Goal: Information Seeking & Learning: Learn about a topic

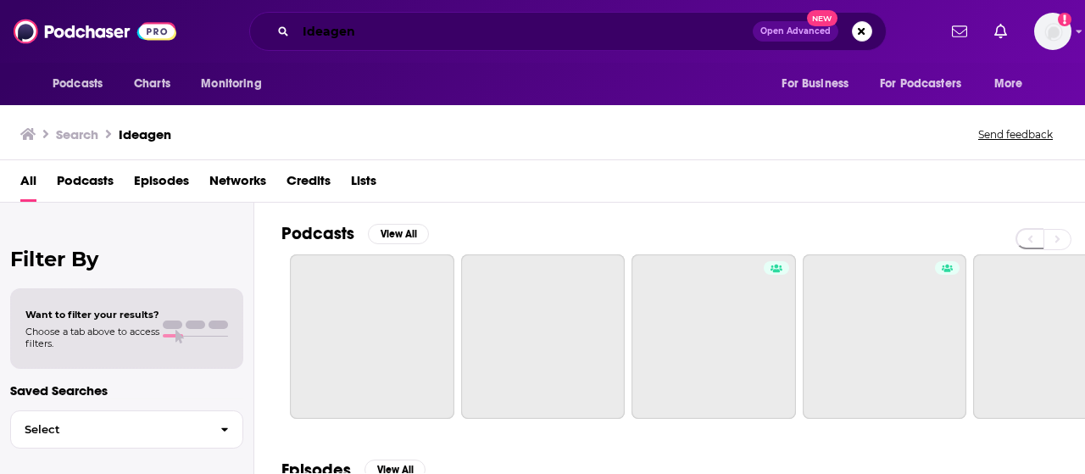
click at [324, 30] on input "Ideagen" at bounding box center [524, 31] width 457 height 27
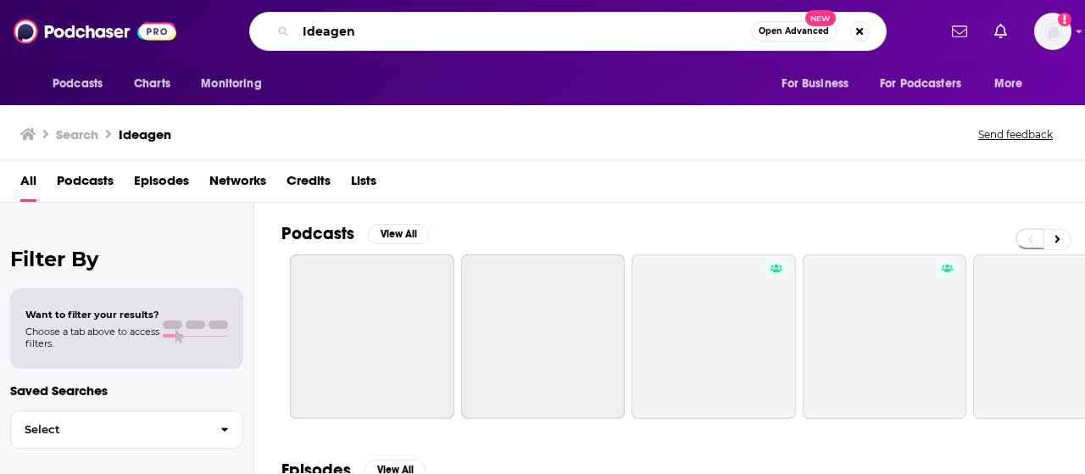
click at [324, 30] on input "Ideagen" at bounding box center [523, 31] width 455 height 27
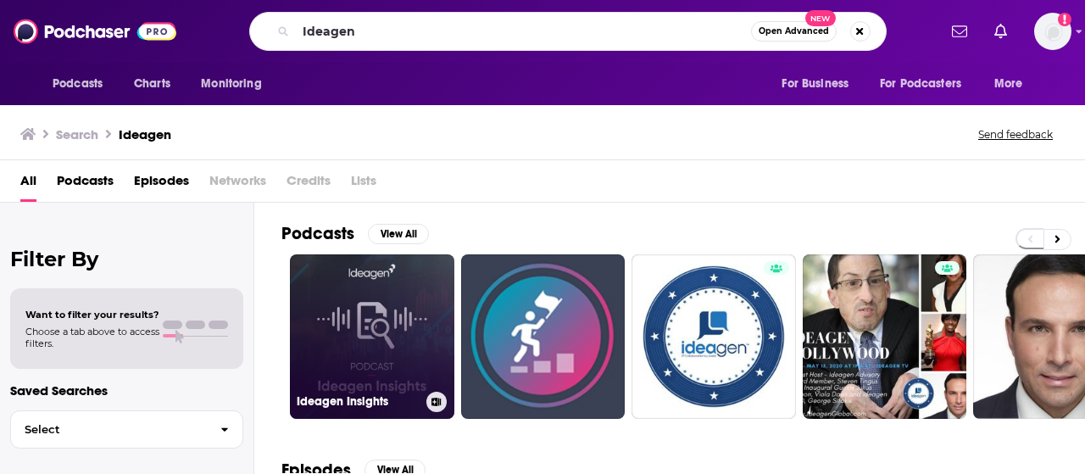
click at [342, 321] on link "Ideagen Insights" at bounding box center [372, 336] width 164 height 164
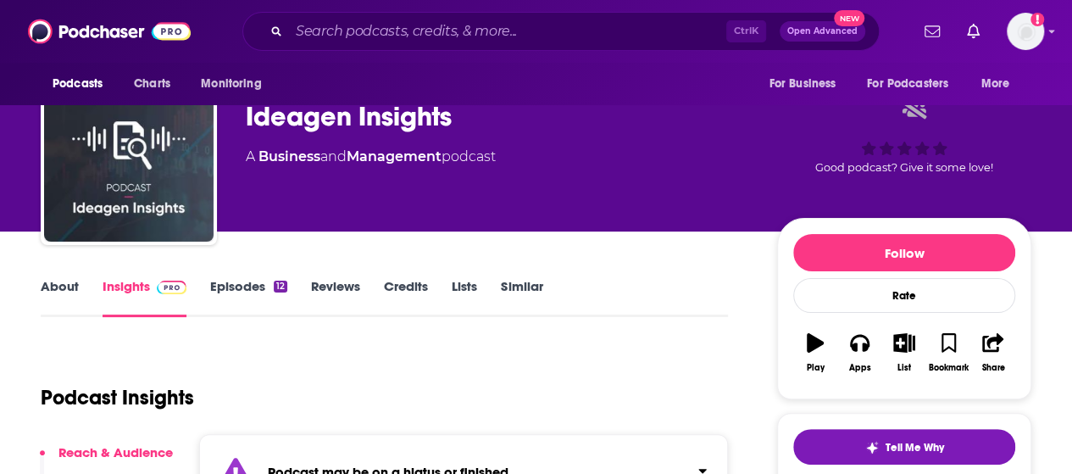
scroll to position [1, 0]
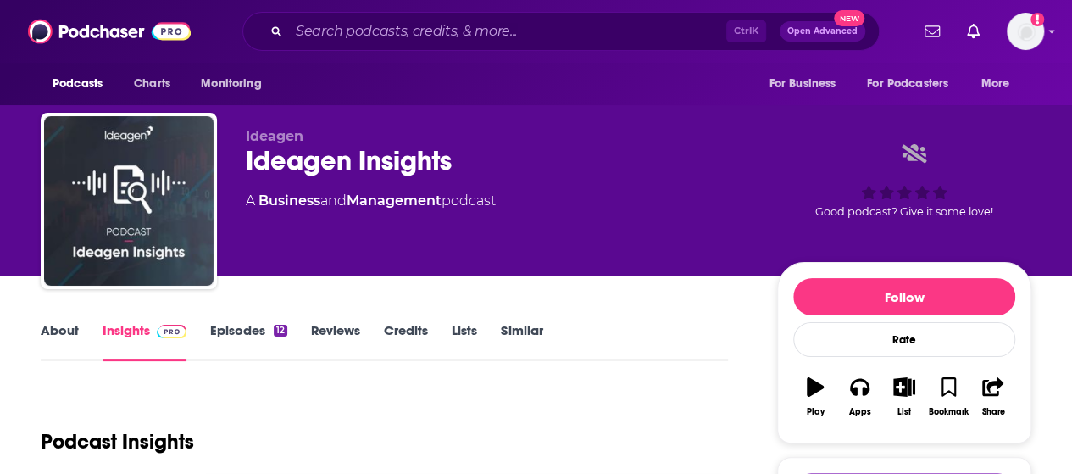
click at [58, 332] on link "About" at bounding box center [60, 341] width 38 height 39
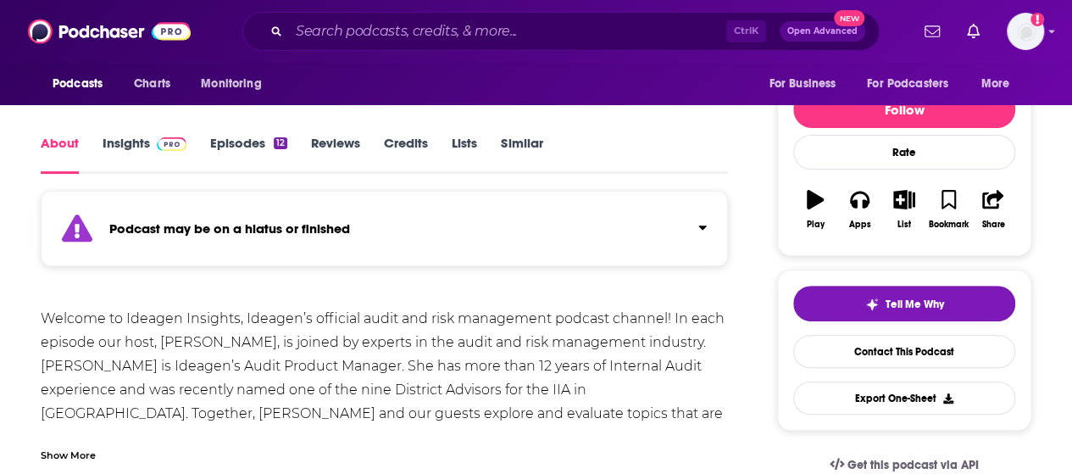
scroll to position [175, 0]
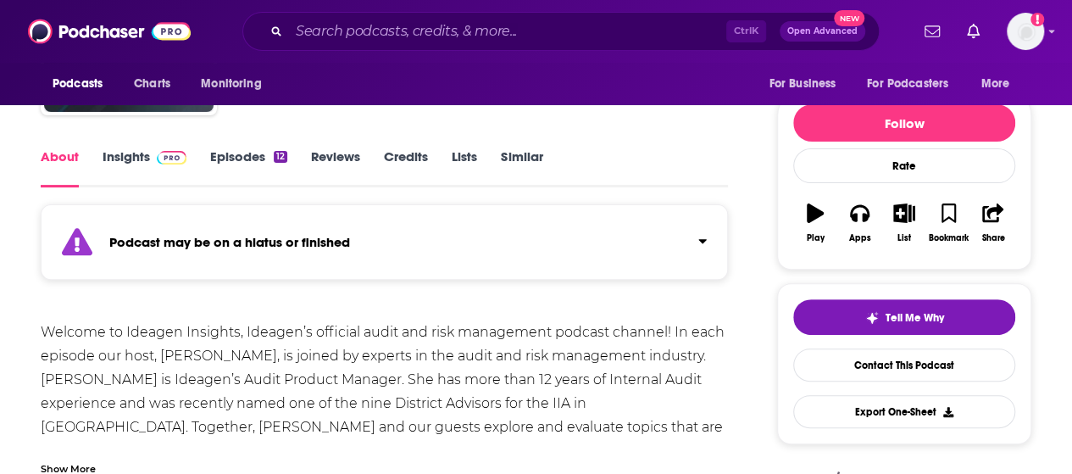
click at [245, 161] on link "Episodes 12" at bounding box center [248, 167] width 77 height 39
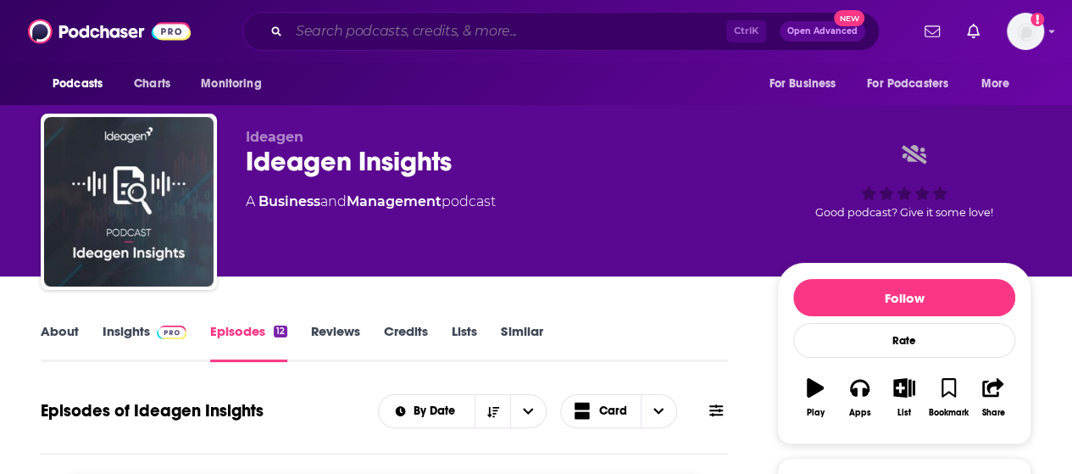
click at [341, 31] on input "Search podcasts, credits, & more..." at bounding box center [507, 31] width 437 height 27
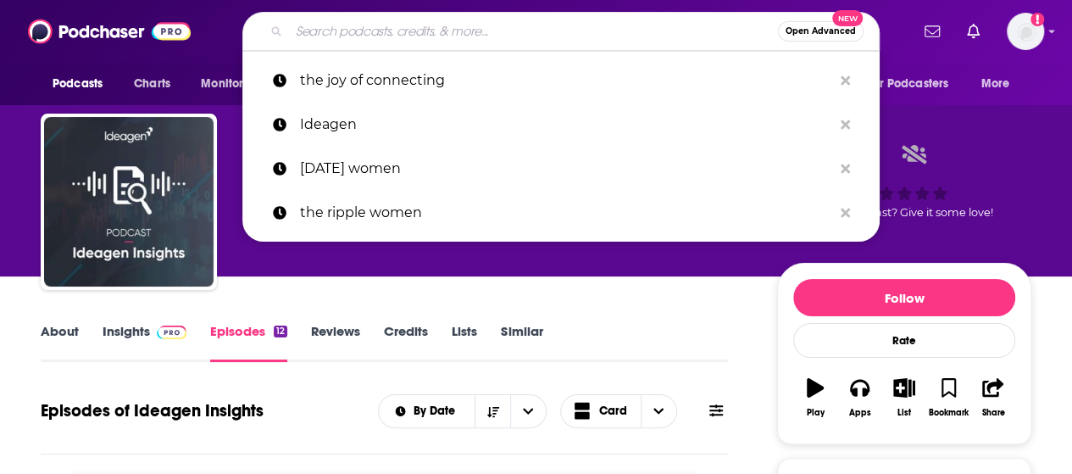
paste input "Your First Job"
type input "Your First Job"
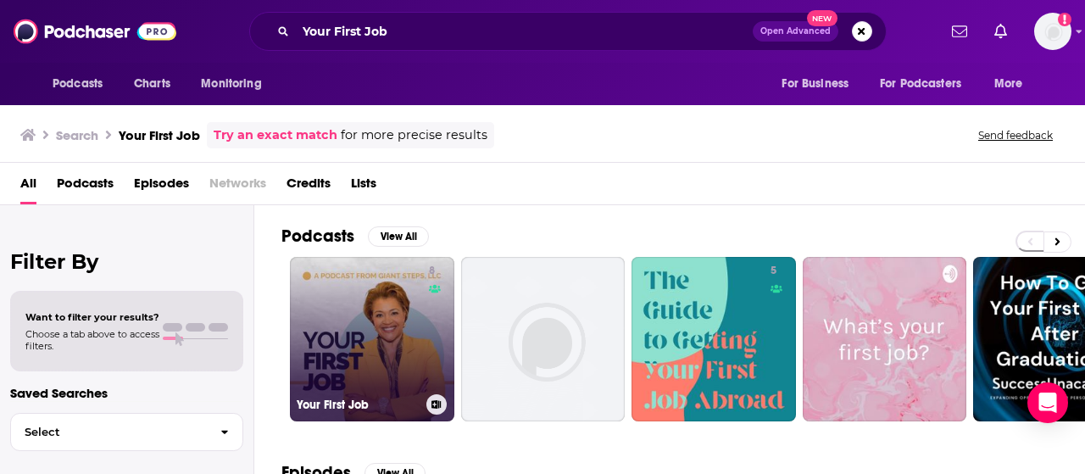
click at [354, 359] on link "8 Your First Job" at bounding box center [372, 339] width 164 height 164
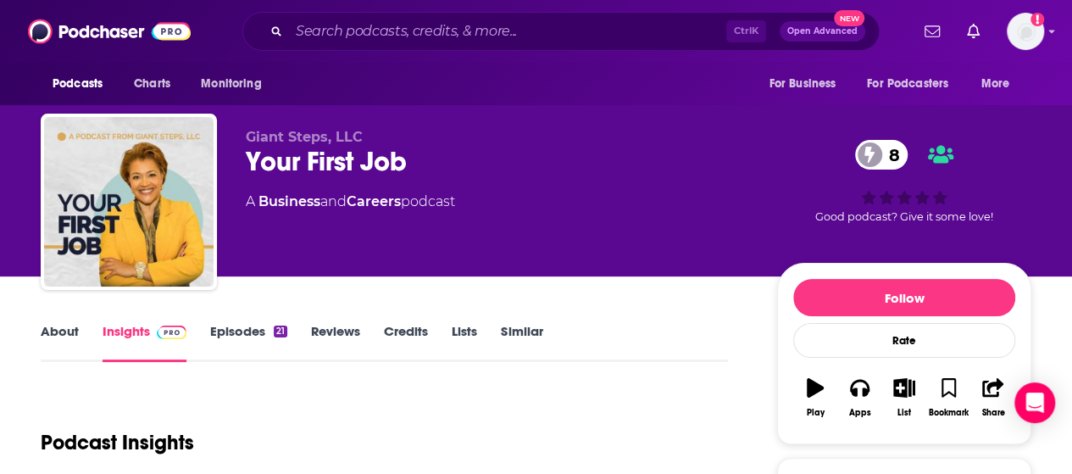
click at [59, 325] on link "About" at bounding box center [60, 342] width 38 height 39
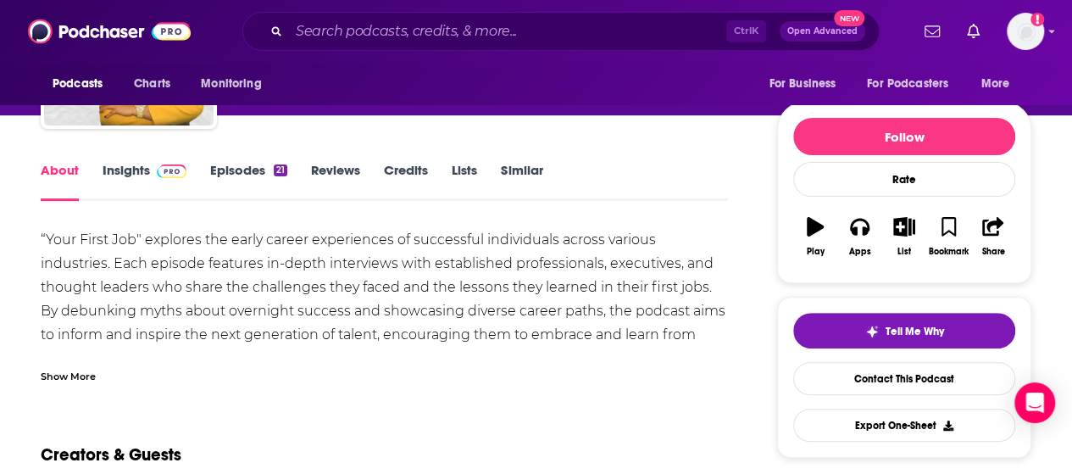
scroll to position [159, 0]
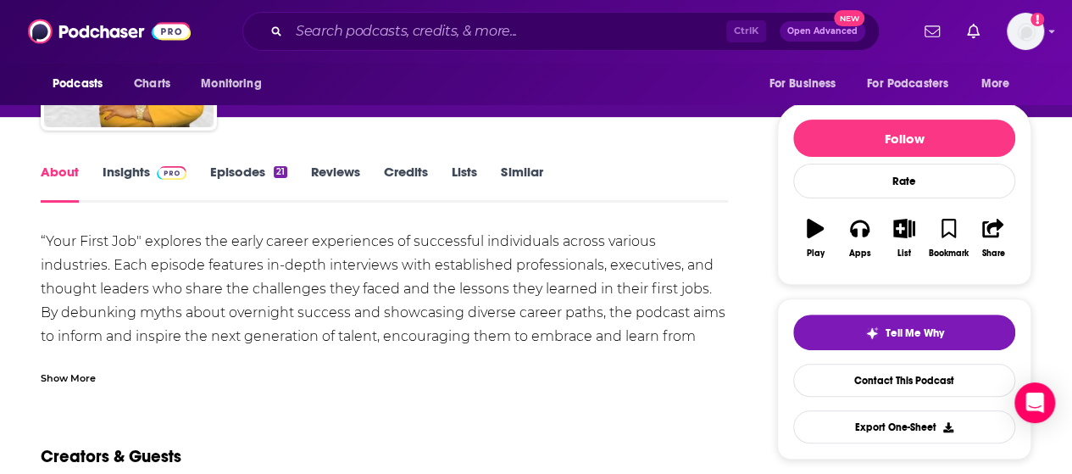
click at [86, 384] on div "Show More" at bounding box center [68, 377] width 55 height 16
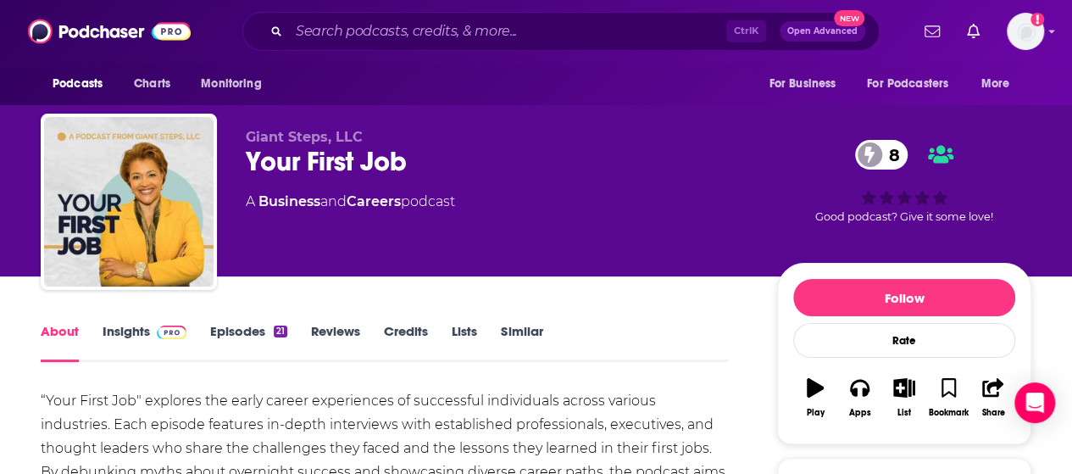
scroll to position [76, 0]
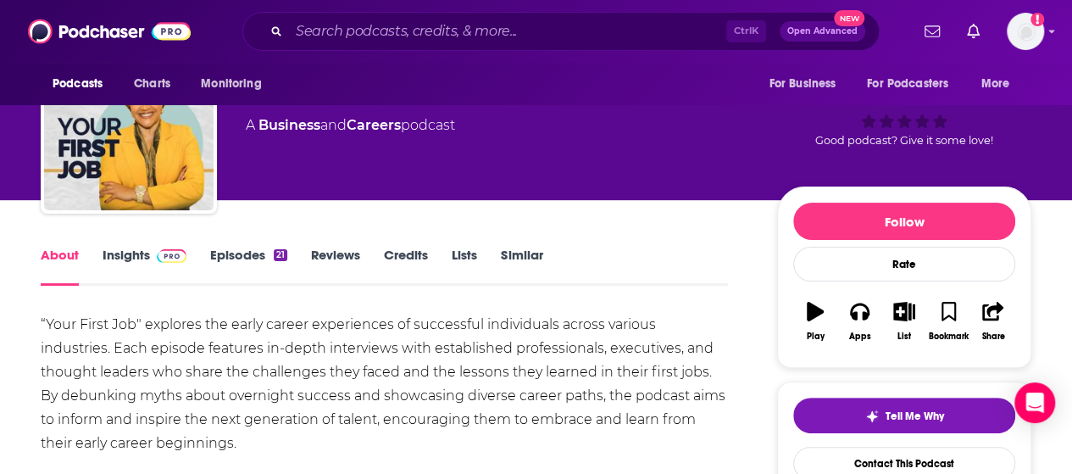
click at [245, 263] on link "Episodes 21" at bounding box center [248, 266] width 77 height 39
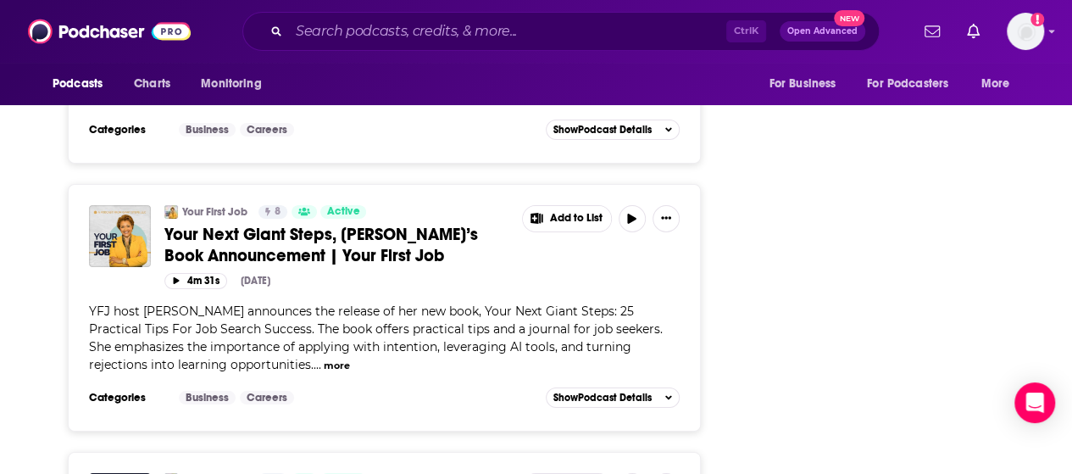
scroll to position [2986, 0]
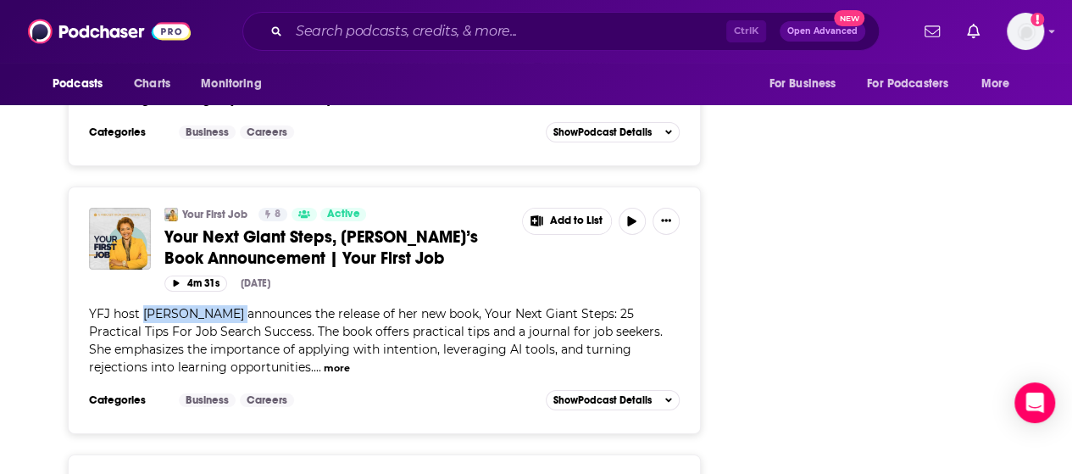
drag, startPoint x: 142, startPoint y: 249, endPoint x: 224, endPoint y: 252, distance: 82.3
click at [224, 306] on span "YFJ host [PERSON_NAME] announces the release of her new book, Your Next Giant S…" at bounding box center [376, 340] width 574 height 69
copy span "[PERSON_NAME]"
